Goal: Transaction & Acquisition: Purchase product/service

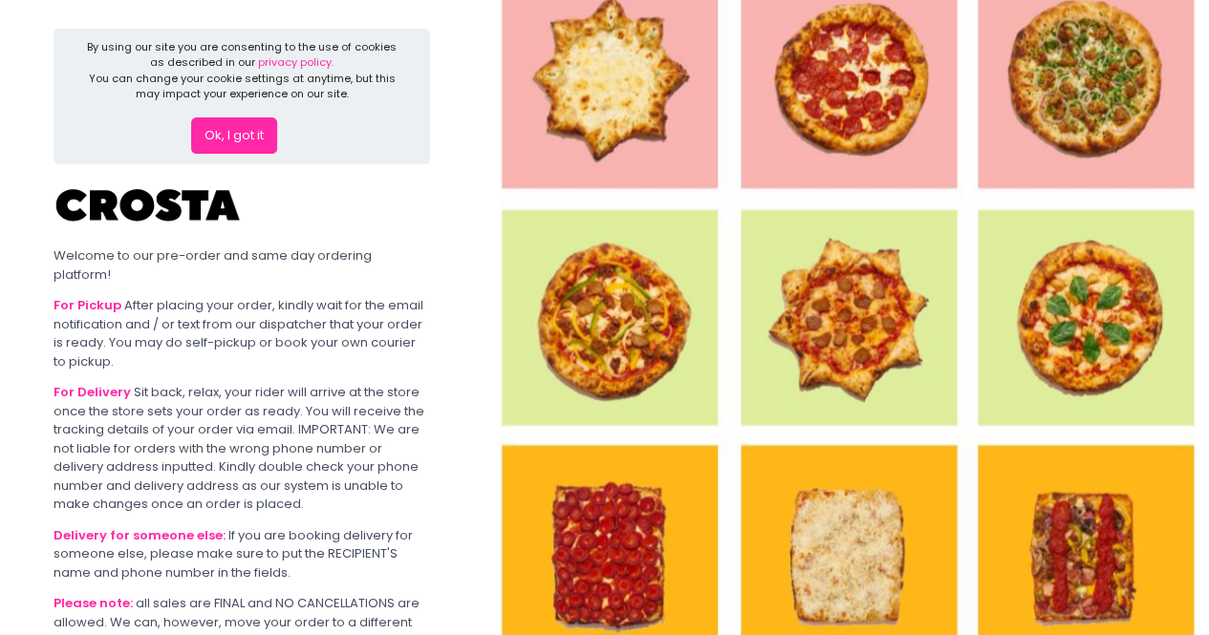
click at [222, 140] on button "Ok, I got it" at bounding box center [234, 136] width 86 height 36
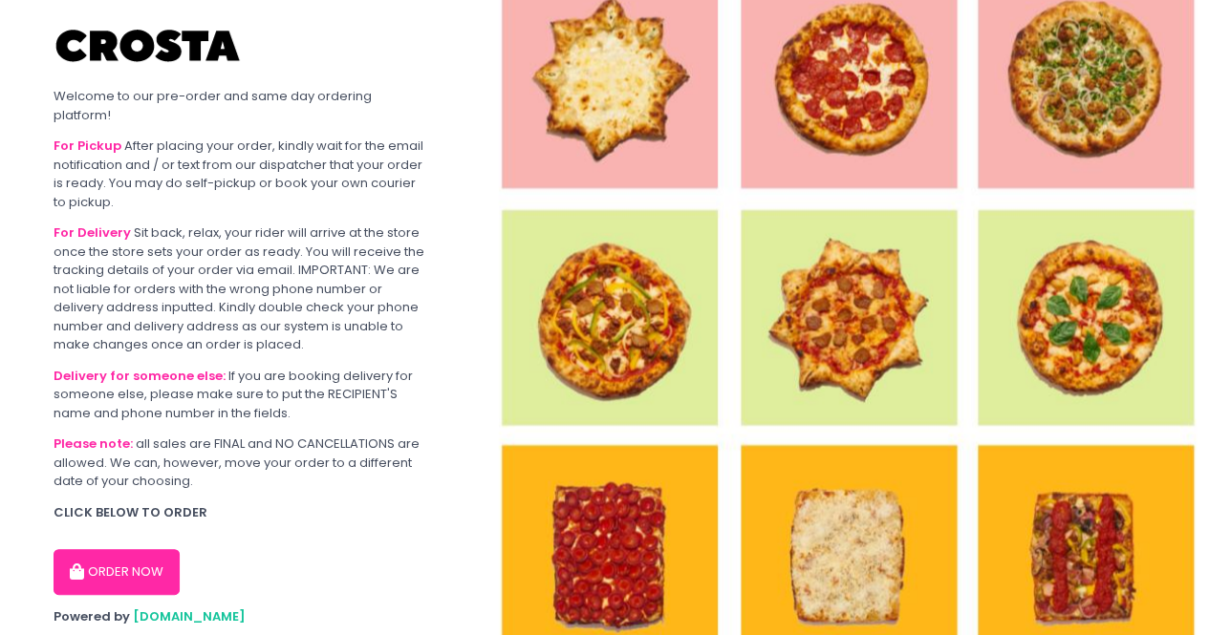
scroll to position [48, 0]
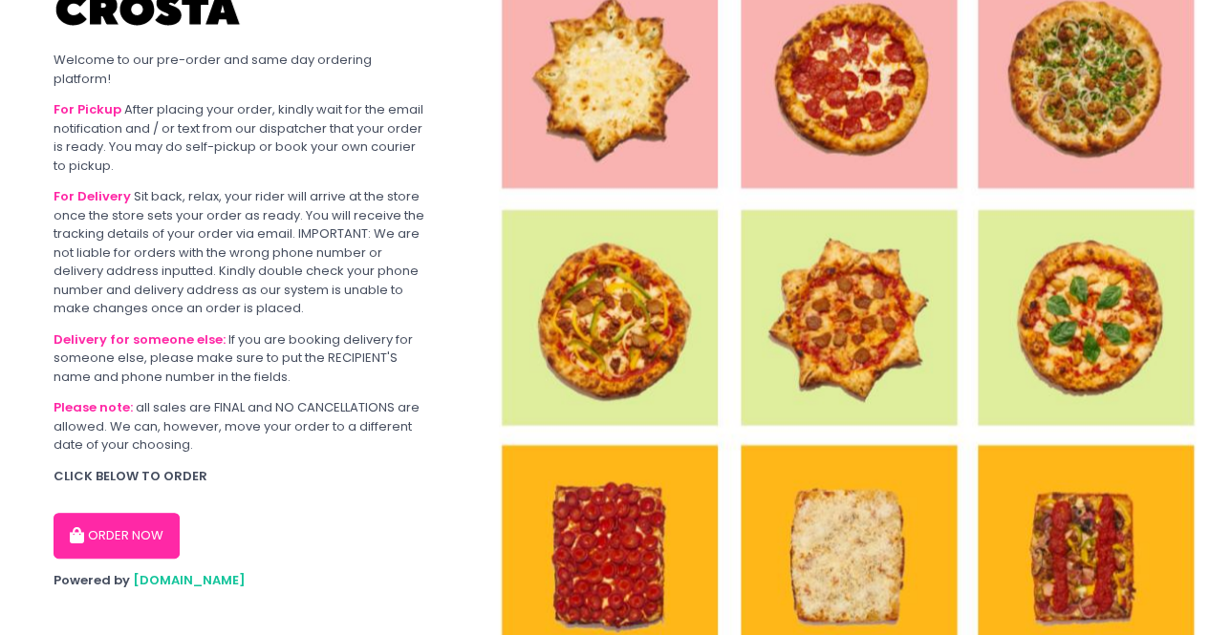
click at [152, 513] on button "ORDER NOW" at bounding box center [117, 536] width 126 height 46
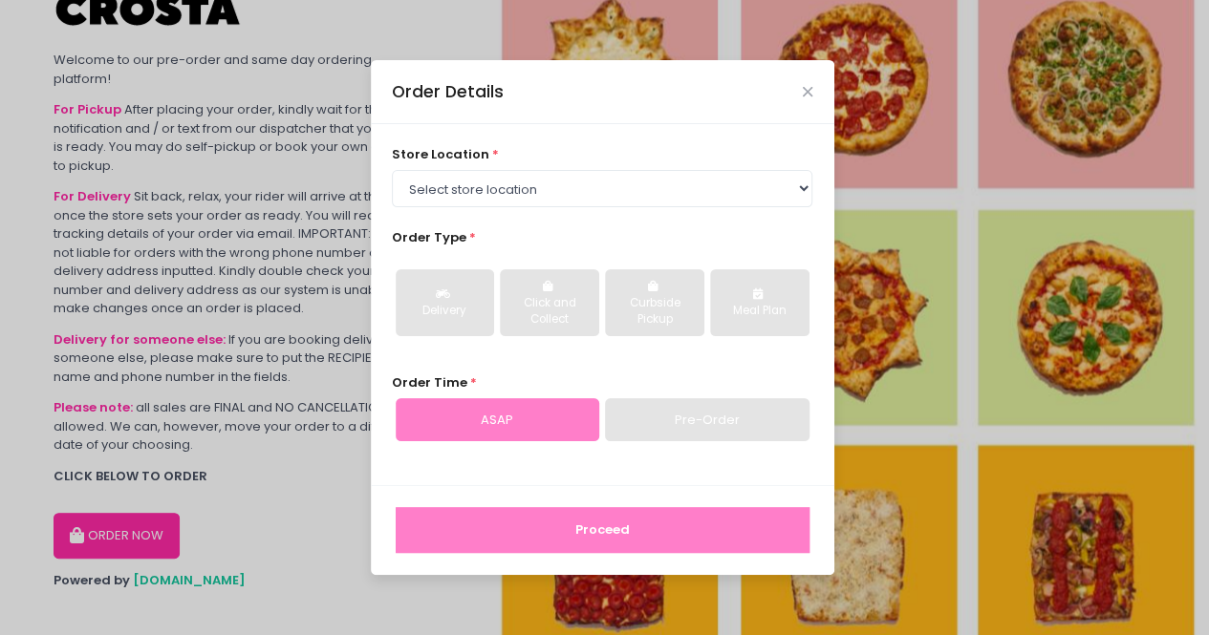
click at [565, 423] on div "ASAP" at bounding box center [497, 420] width 203 height 44
click at [573, 193] on select "Select store location Crosta Pizza - [PERSON_NAME] Crosta Pizza - [GEOGRAPHIC_D…" at bounding box center [602, 188] width 420 height 36
select select "5fabb2e53664a8677beaeb89"
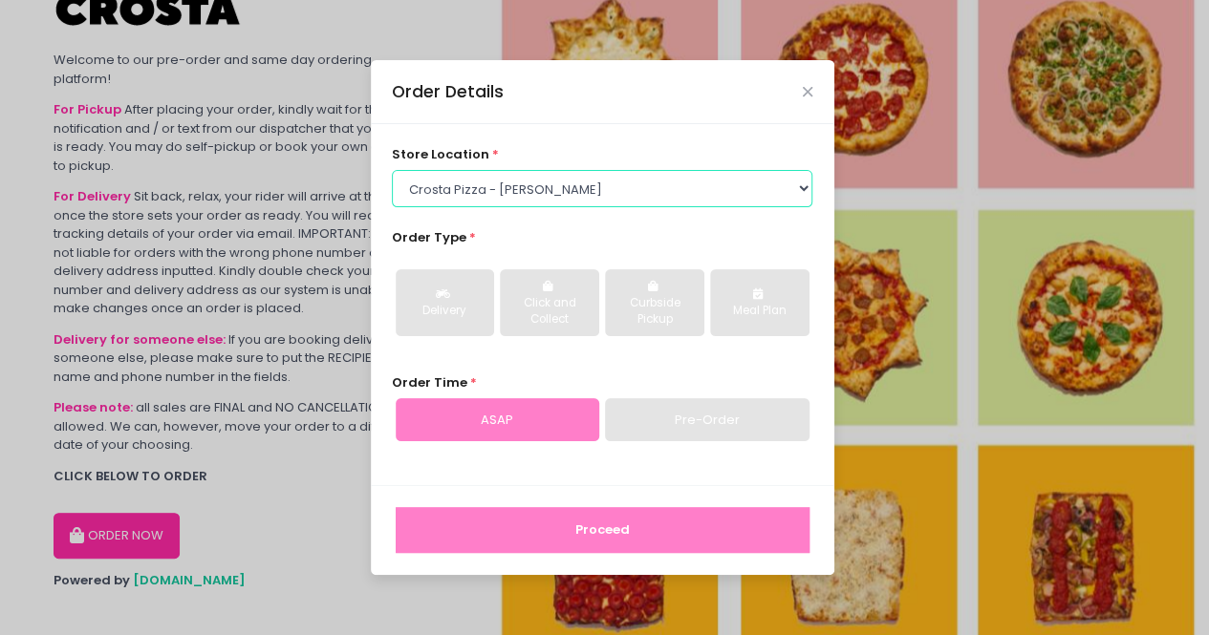
click at [392, 170] on select "Select store location Crosta Pizza - [PERSON_NAME] Crosta Pizza - [GEOGRAPHIC_D…" at bounding box center [602, 188] width 420 height 36
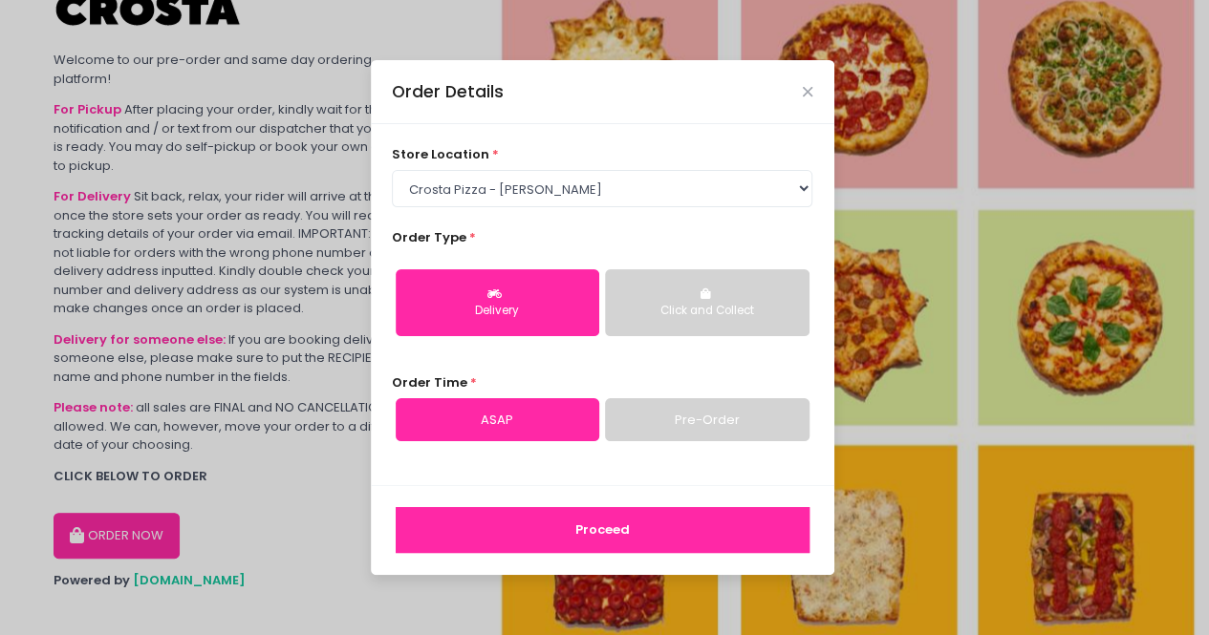
click at [749, 314] on div "Click and Collect" at bounding box center [706, 311] width 177 height 17
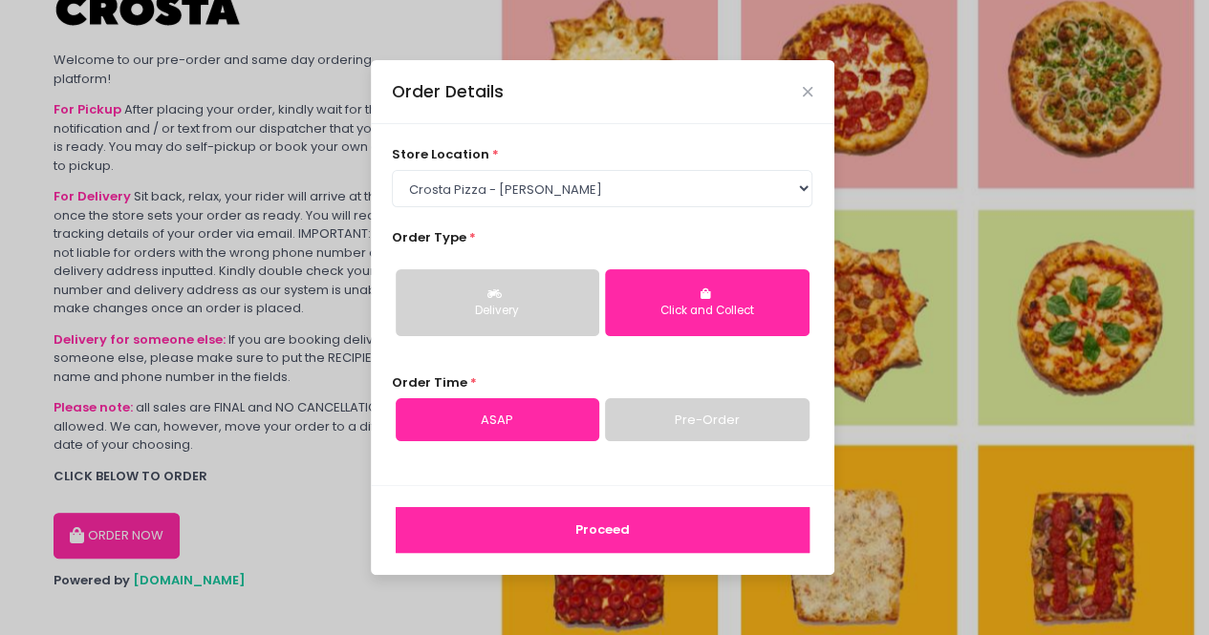
click at [675, 539] on button "Proceed" at bounding box center [603, 530] width 414 height 46
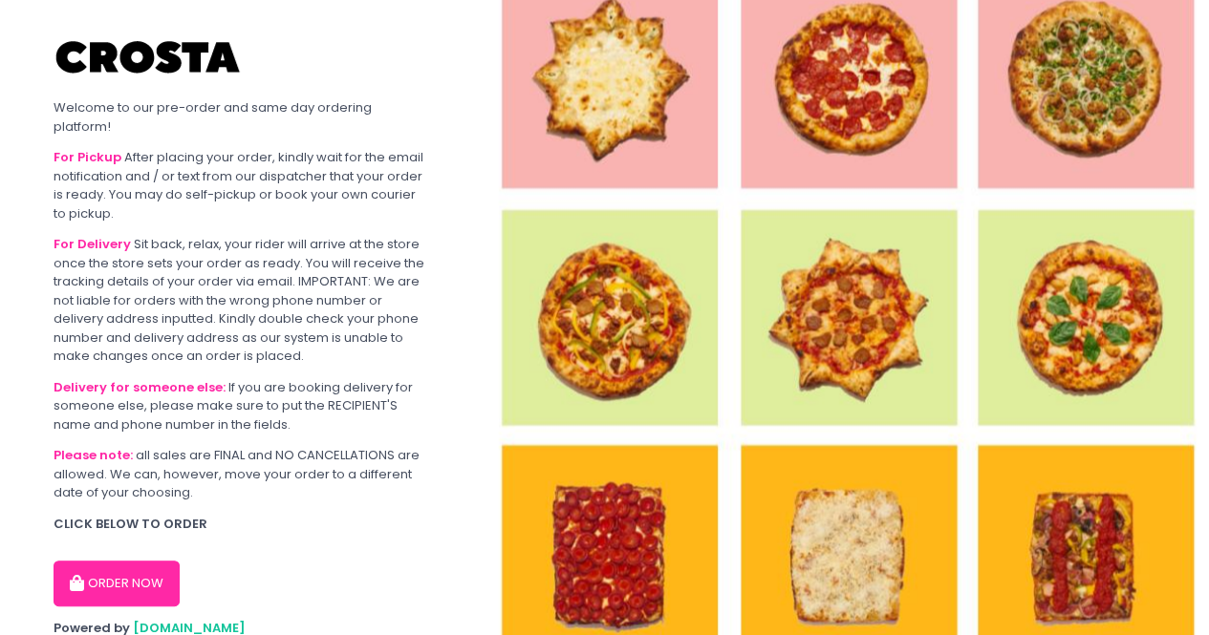
click at [139, 567] on button "ORDER NOW" at bounding box center [117, 584] width 126 height 46
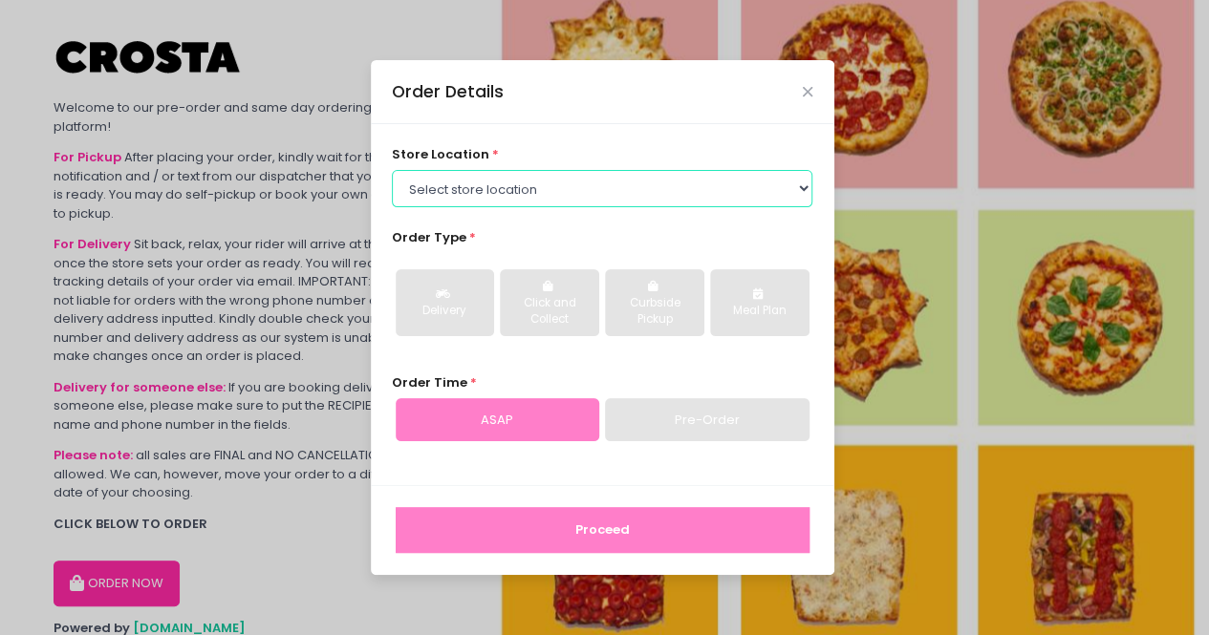
click at [529, 187] on select "Select store location Crosta Pizza - [PERSON_NAME] Crosta Pizza - [GEOGRAPHIC_D…" at bounding box center [602, 188] width 420 height 36
select select "5fabb2e53664a8677beaeb89"
click at [392, 170] on select "Select store location Crosta Pizza - [PERSON_NAME] Crosta Pizza - [GEOGRAPHIC_D…" at bounding box center [602, 188] width 420 height 36
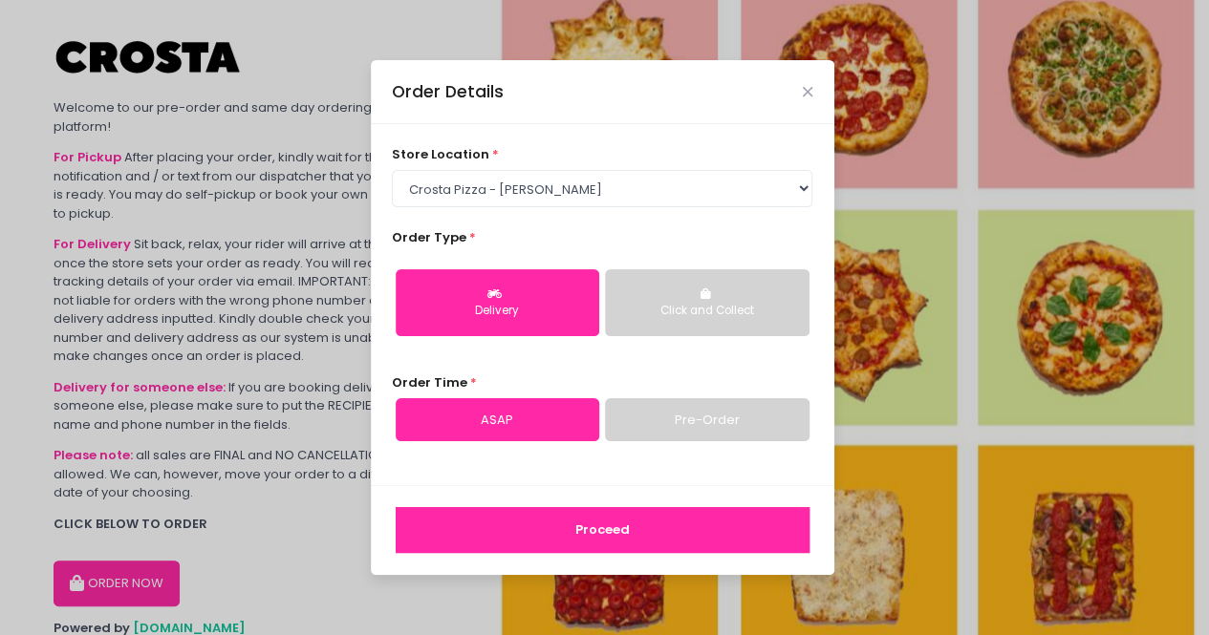
click at [762, 298] on button "Click and Collect" at bounding box center [706, 302] width 203 height 67
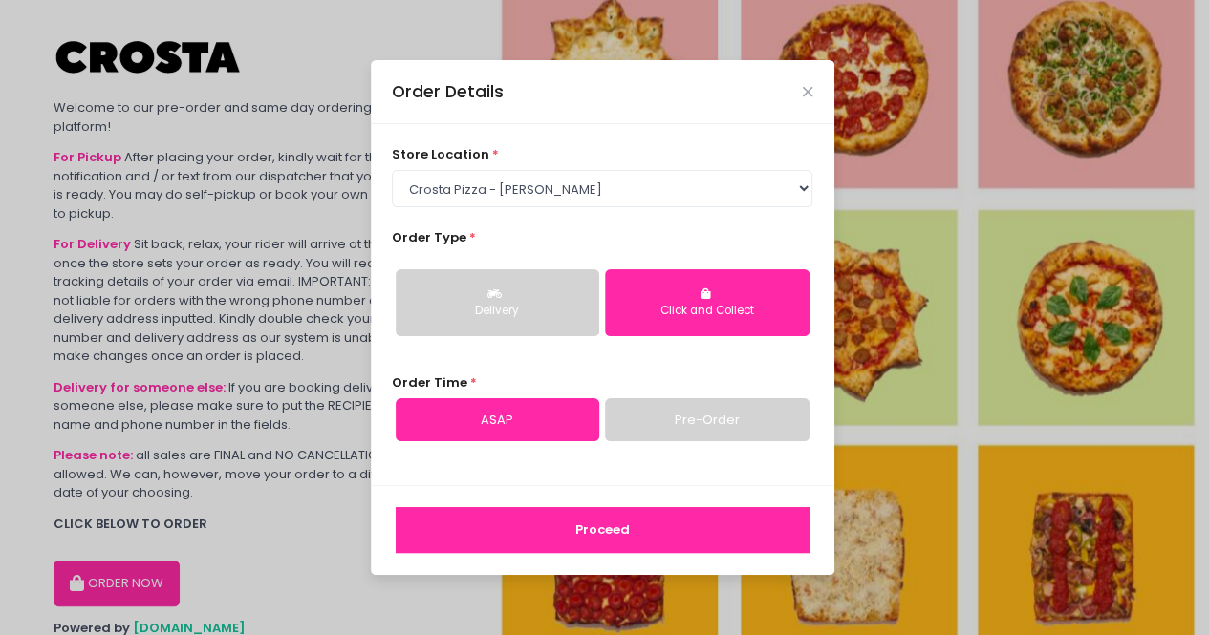
click at [624, 536] on button "Proceed" at bounding box center [603, 530] width 414 height 46
